Goal: Share content

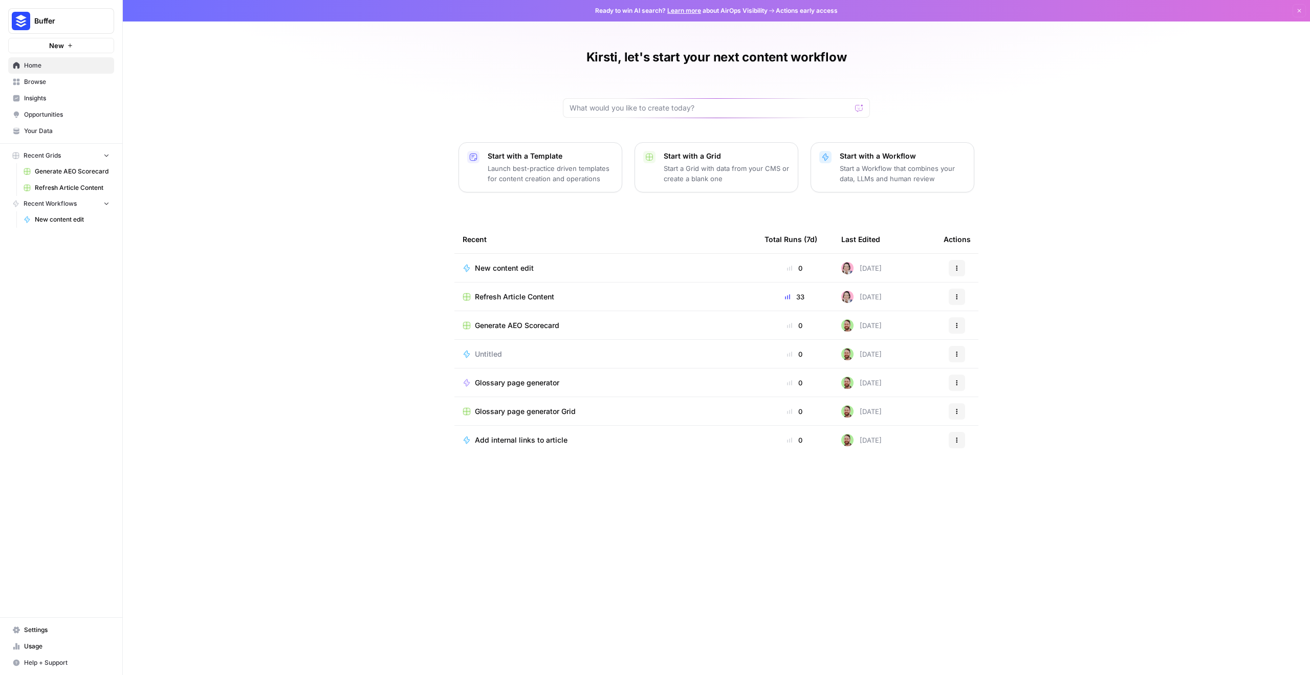
click at [537, 294] on span "Refresh Article Content" at bounding box center [514, 297] width 79 height 10
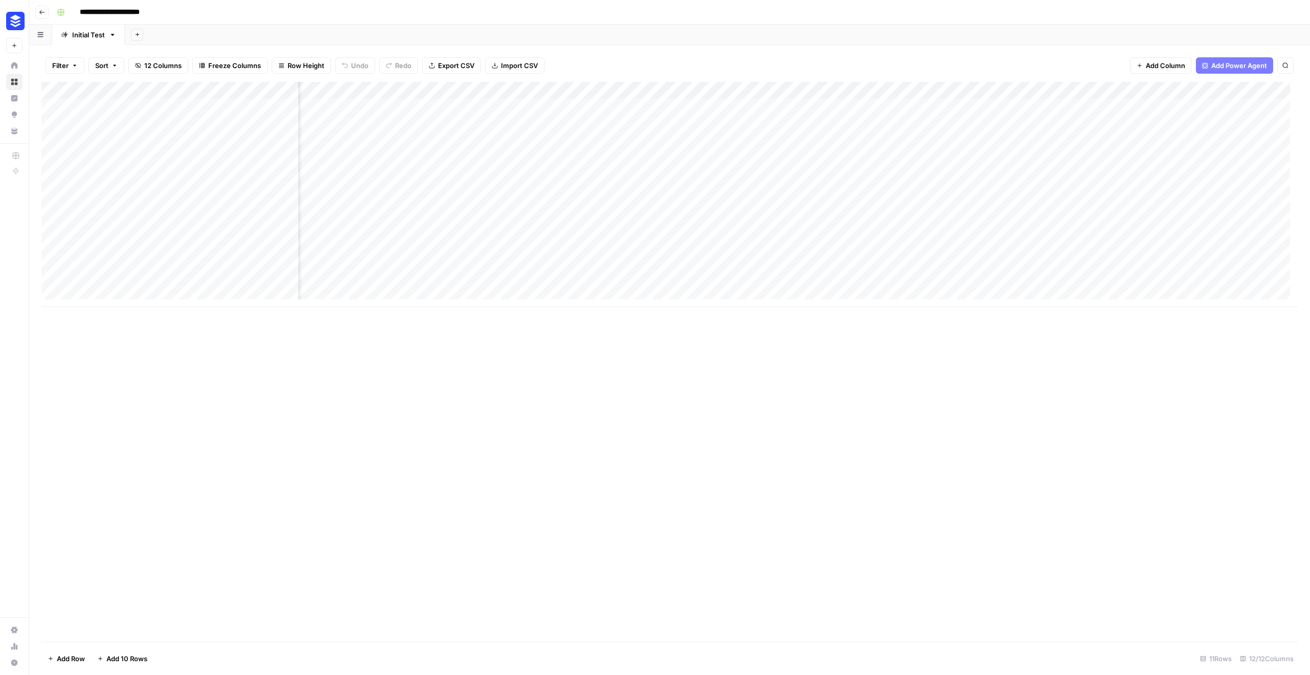
scroll to position [0, 310]
click at [713, 177] on div "Add Column" at bounding box center [669, 194] width 1256 height 225
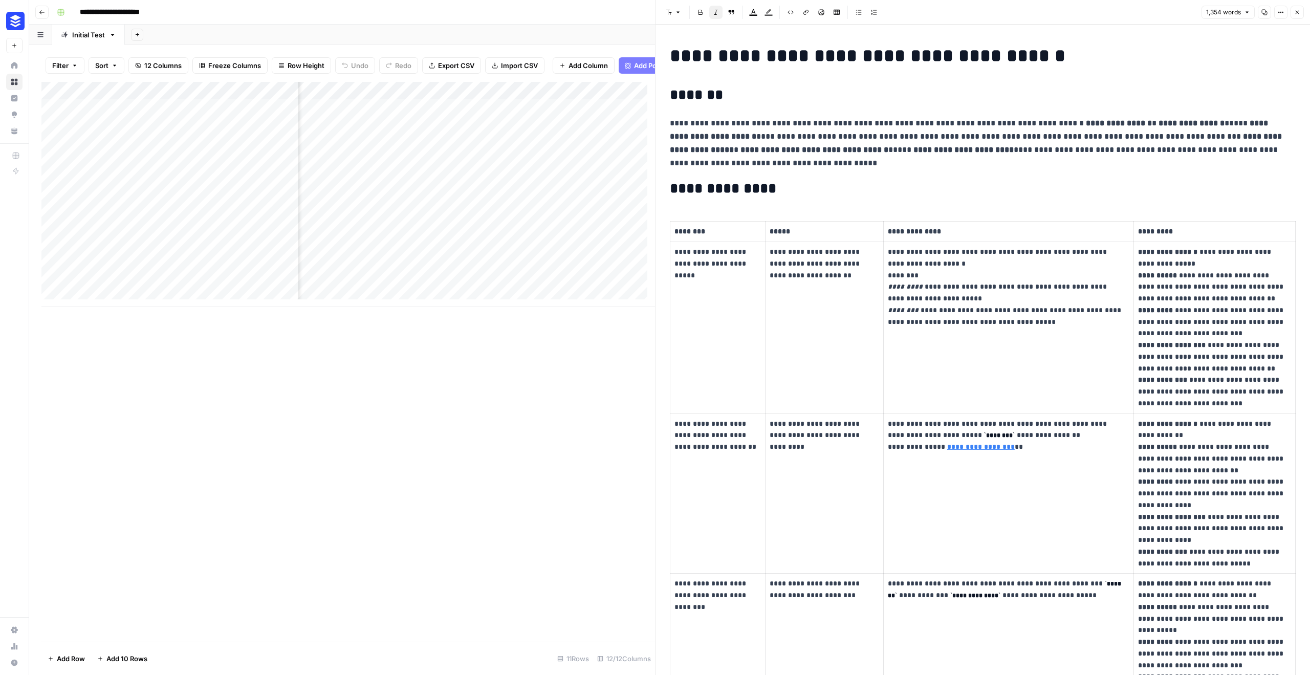
click at [1281, 12] on icon "button" at bounding box center [1281, 12] width 6 height 6
click at [1239, 56] on span "Copy Link" at bounding box center [1249, 58] width 49 height 10
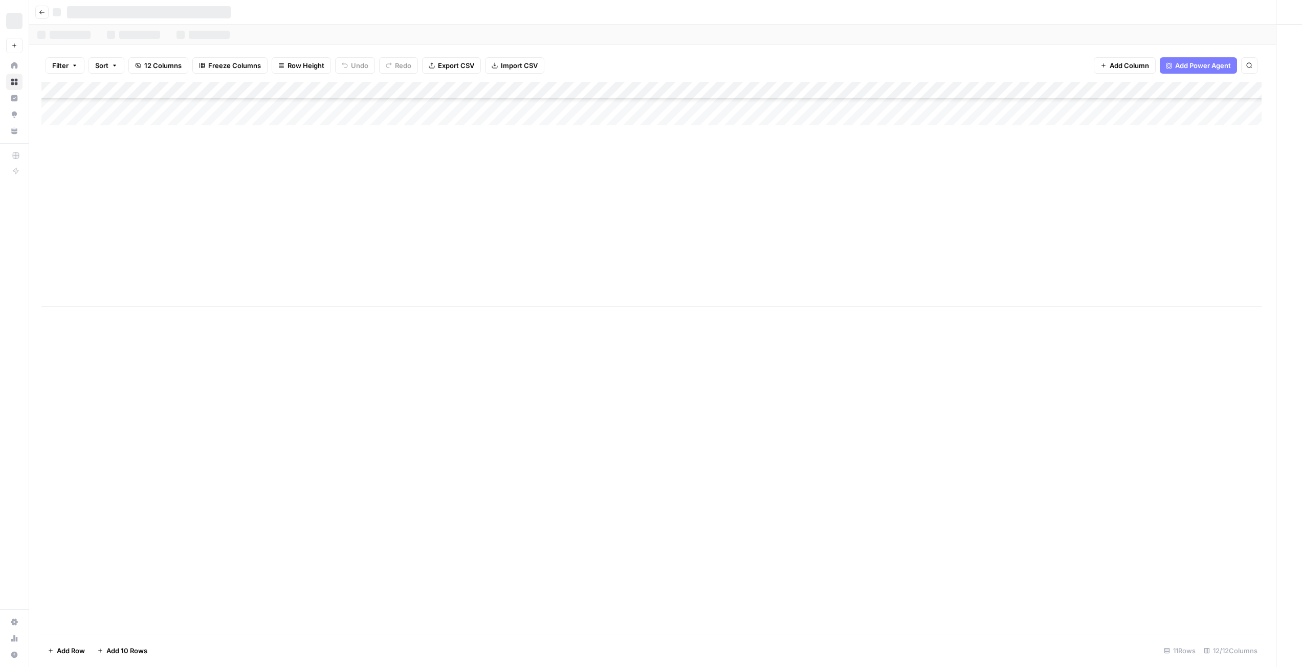
scroll to position [8, 215]
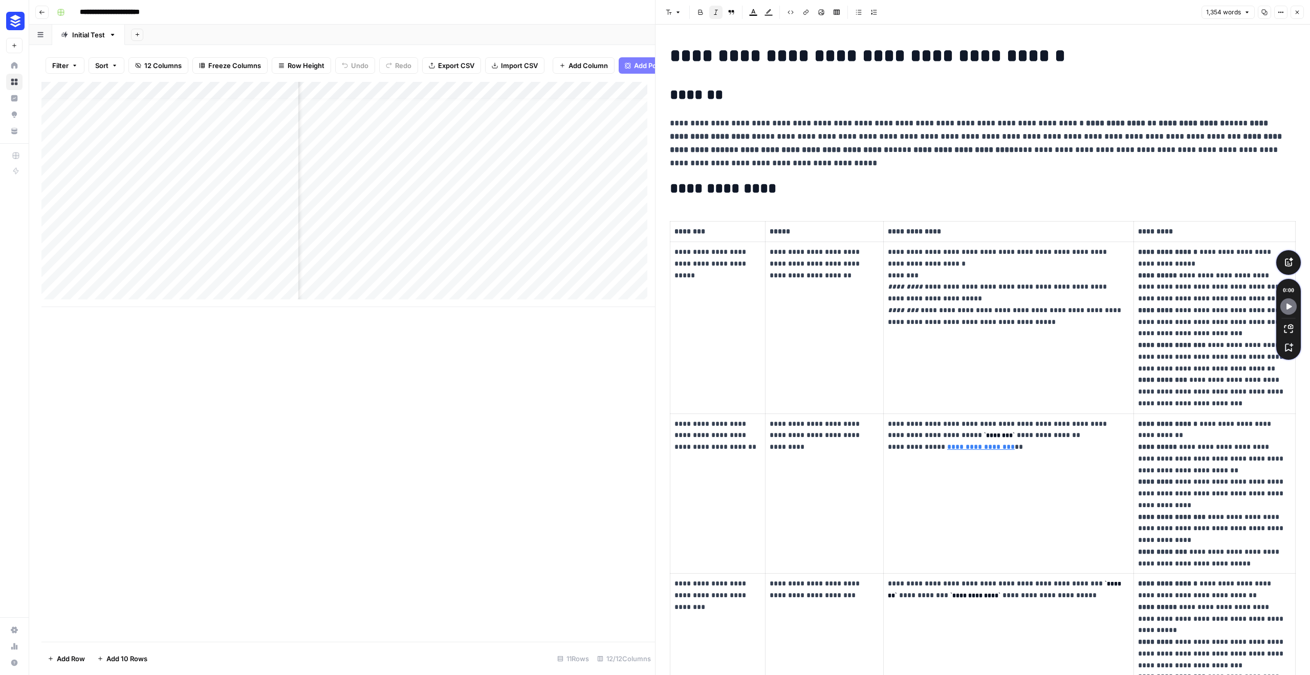
click at [1299, 14] on icon "button" at bounding box center [1297, 12] width 6 height 6
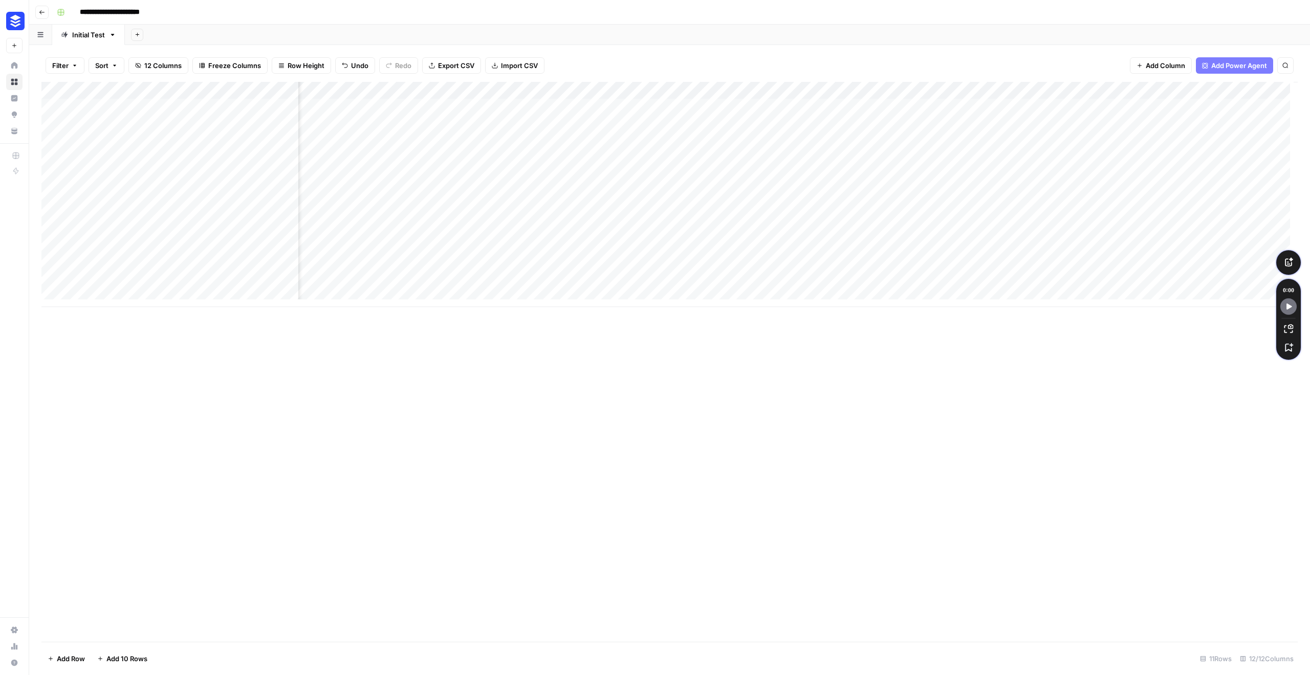
scroll to position [0, 505]
